Goal: Information Seeking & Learning: Learn about a topic

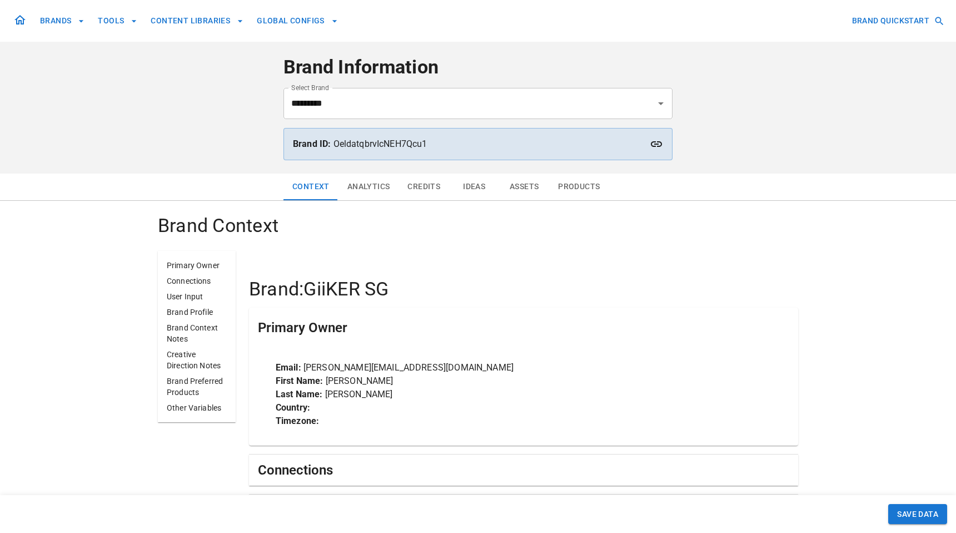
scroll to position [165, 0]
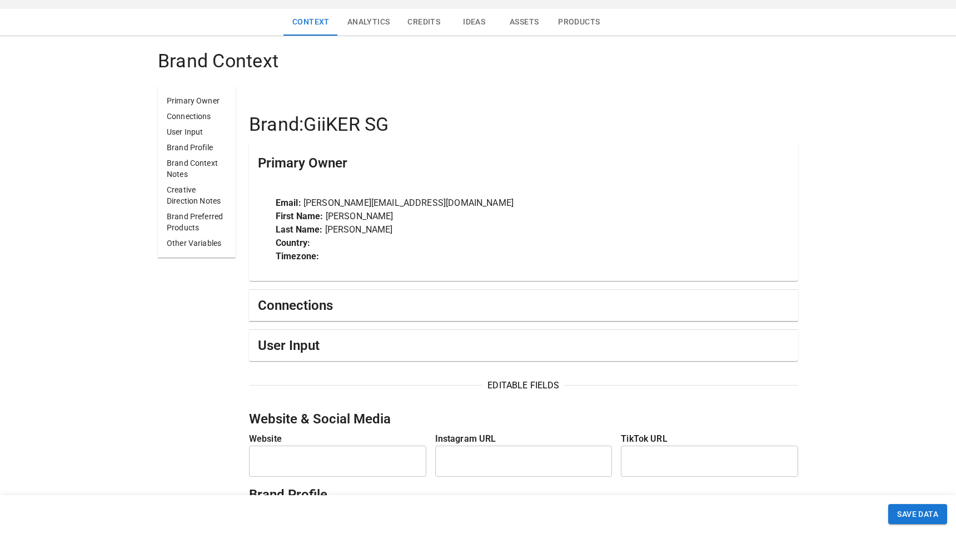
click at [563, 129] on h4 "Brand: GiiKER SG" at bounding box center [523, 124] width 549 height 23
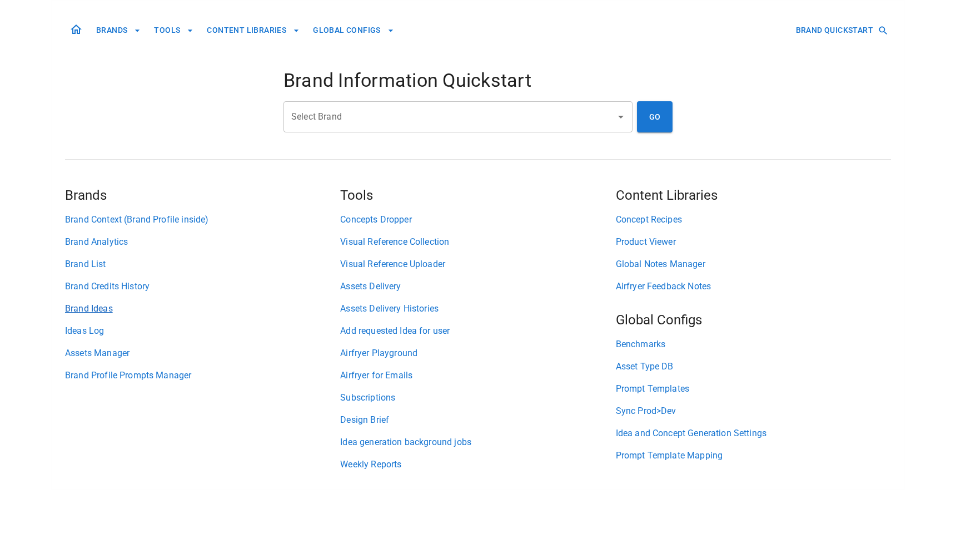
click at [112, 302] on link "Brand Ideas" at bounding box center [202, 308] width 275 height 13
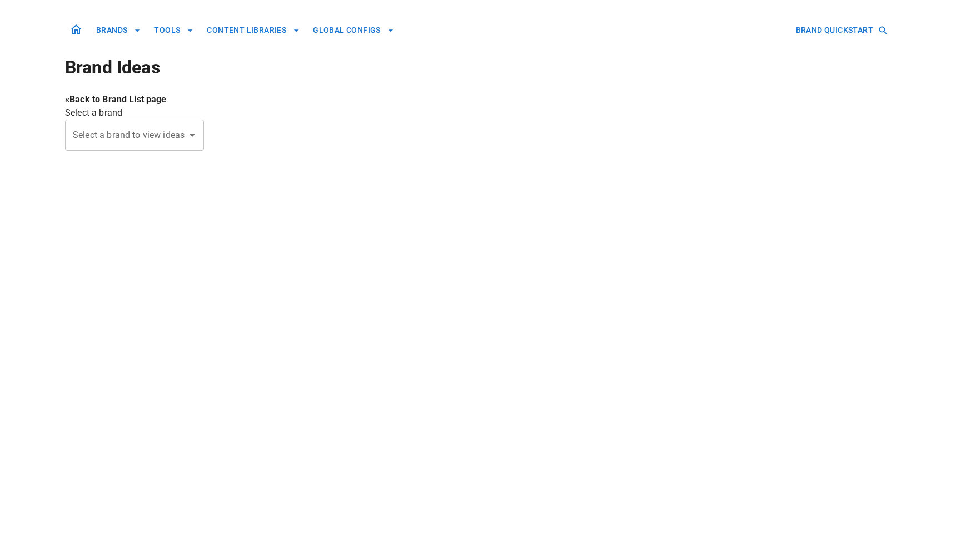
click at [174, 141] on input "Select a brand to view ideas" at bounding box center [126, 135] width 112 height 21
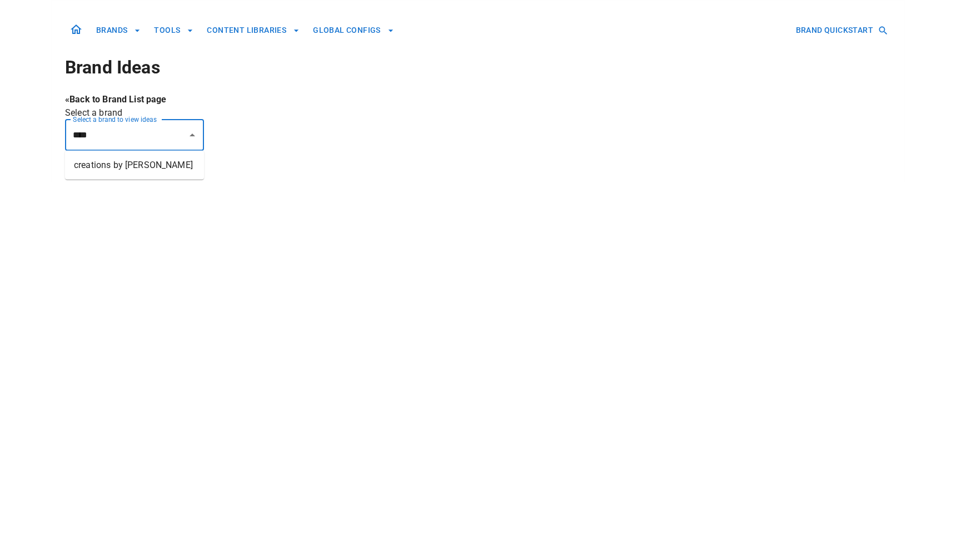
click at [160, 168] on li "creations by cherie" at bounding box center [134, 165] width 139 height 20
type input "**********"
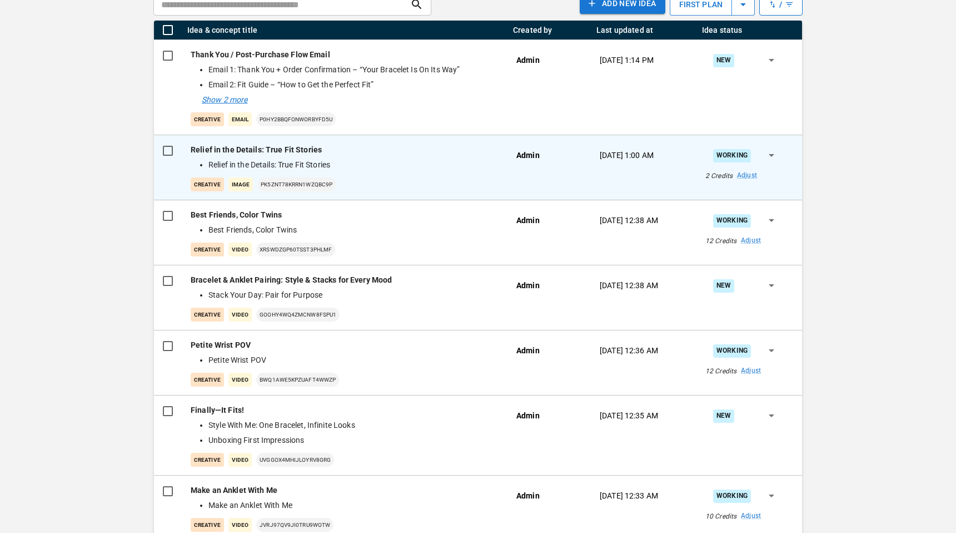
scroll to position [137, 0]
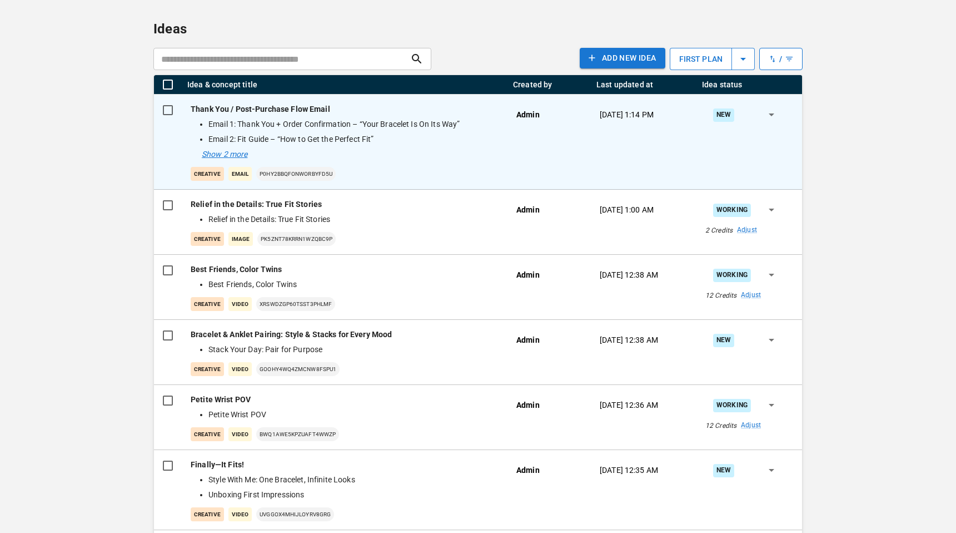
click at [425, 148] on div "Thank You / Post-Purchase Flow Email Email 1: Thank You + Order Confirmation – …" at bounding box center [345, 141] width 308 height 77
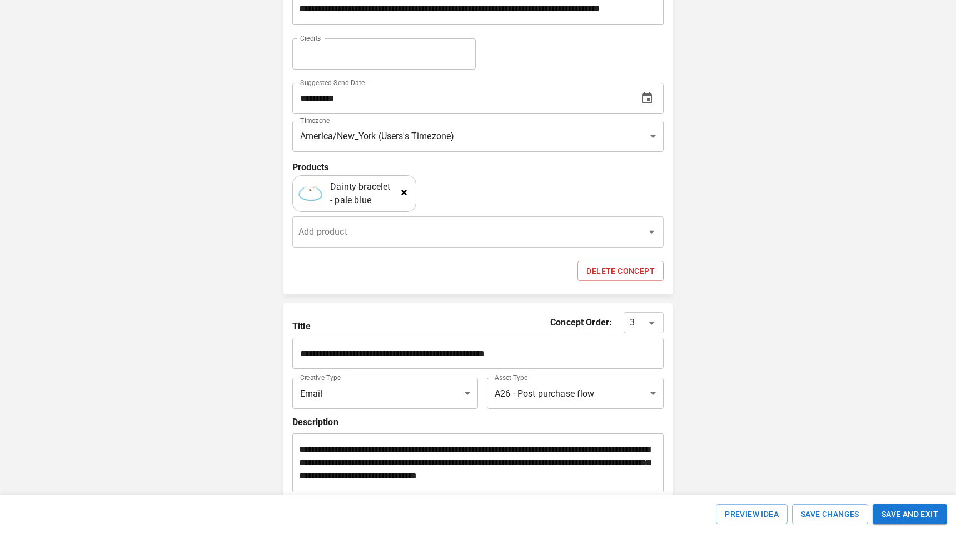
scroll to position [1466, 0]
